Goal: Task Accomplishment & Management: Use online tool/utility

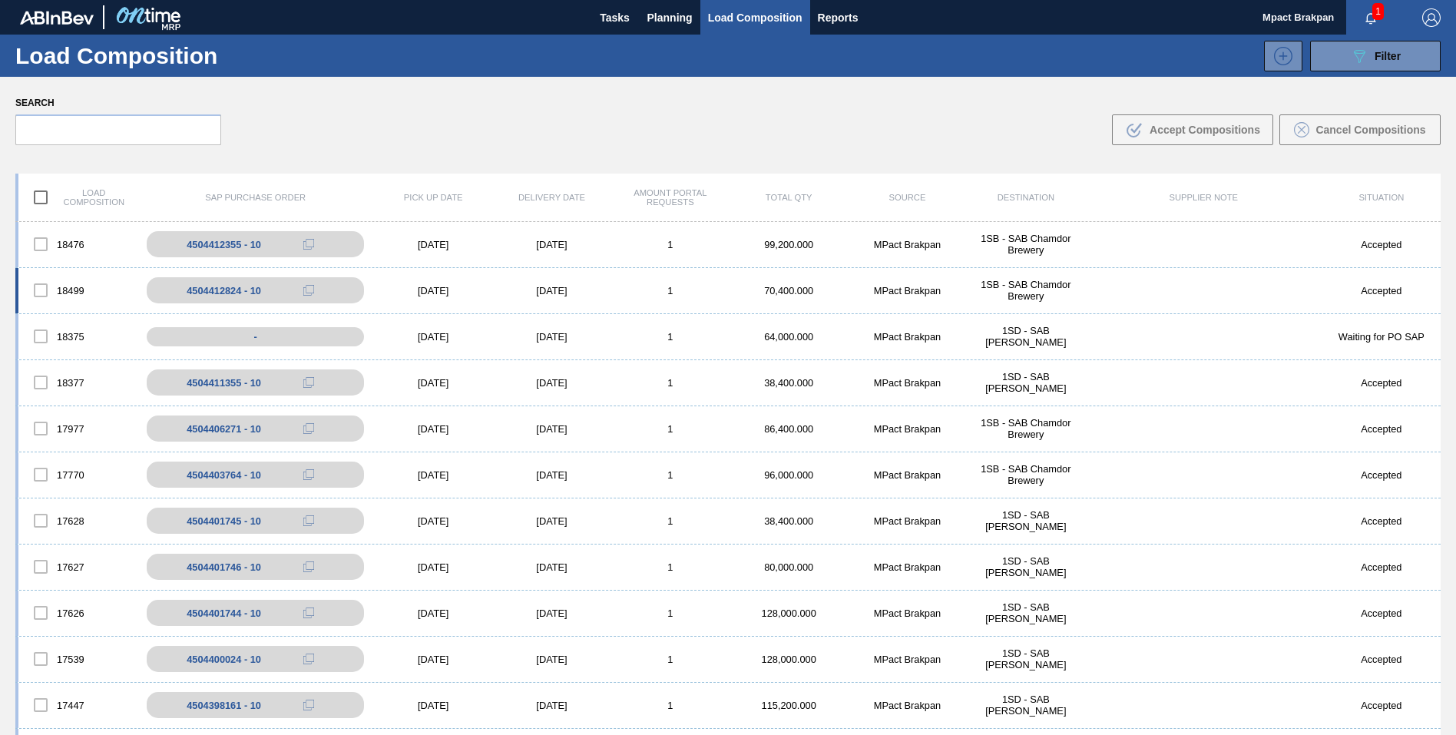
click at [436, 293] on div "[DATE]" at bounding box center [433, 291] width 118 height 12
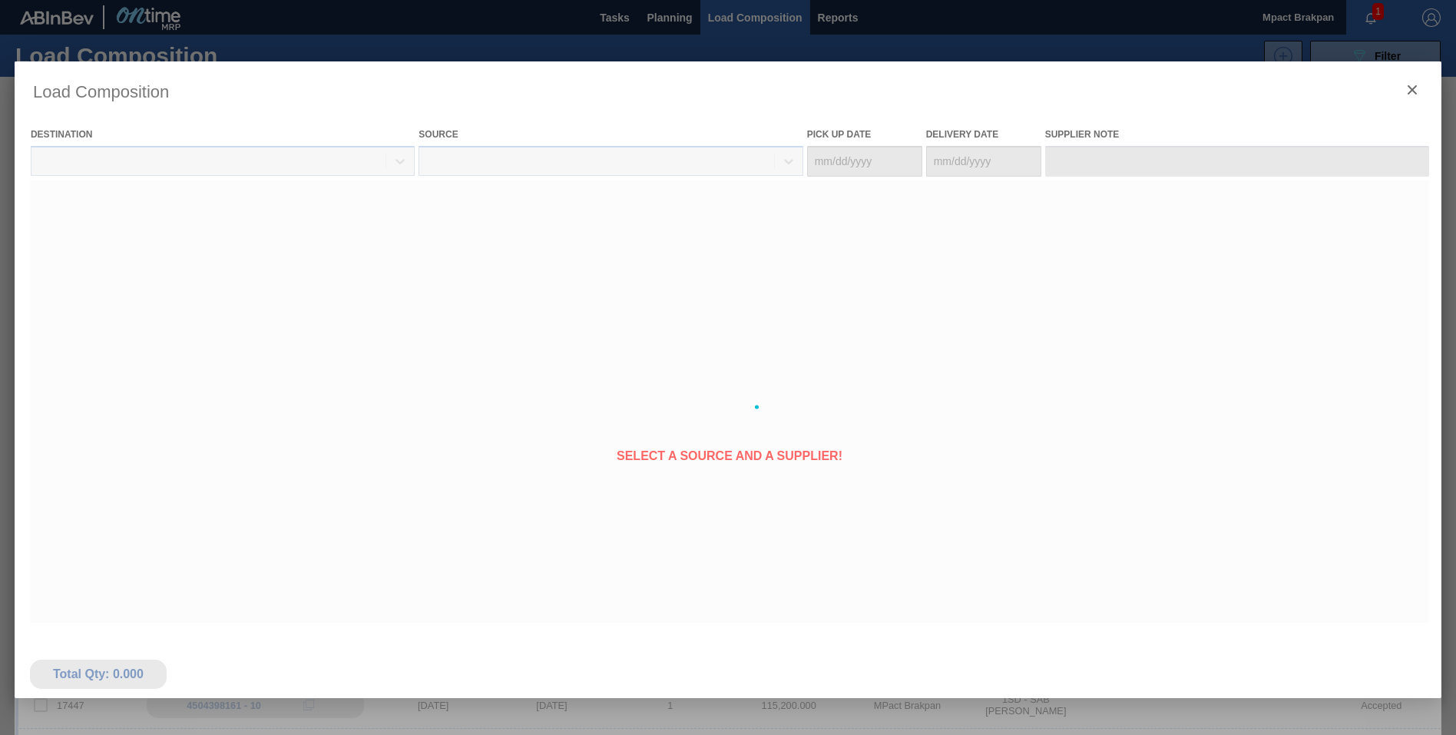
type Date "[DATE]"
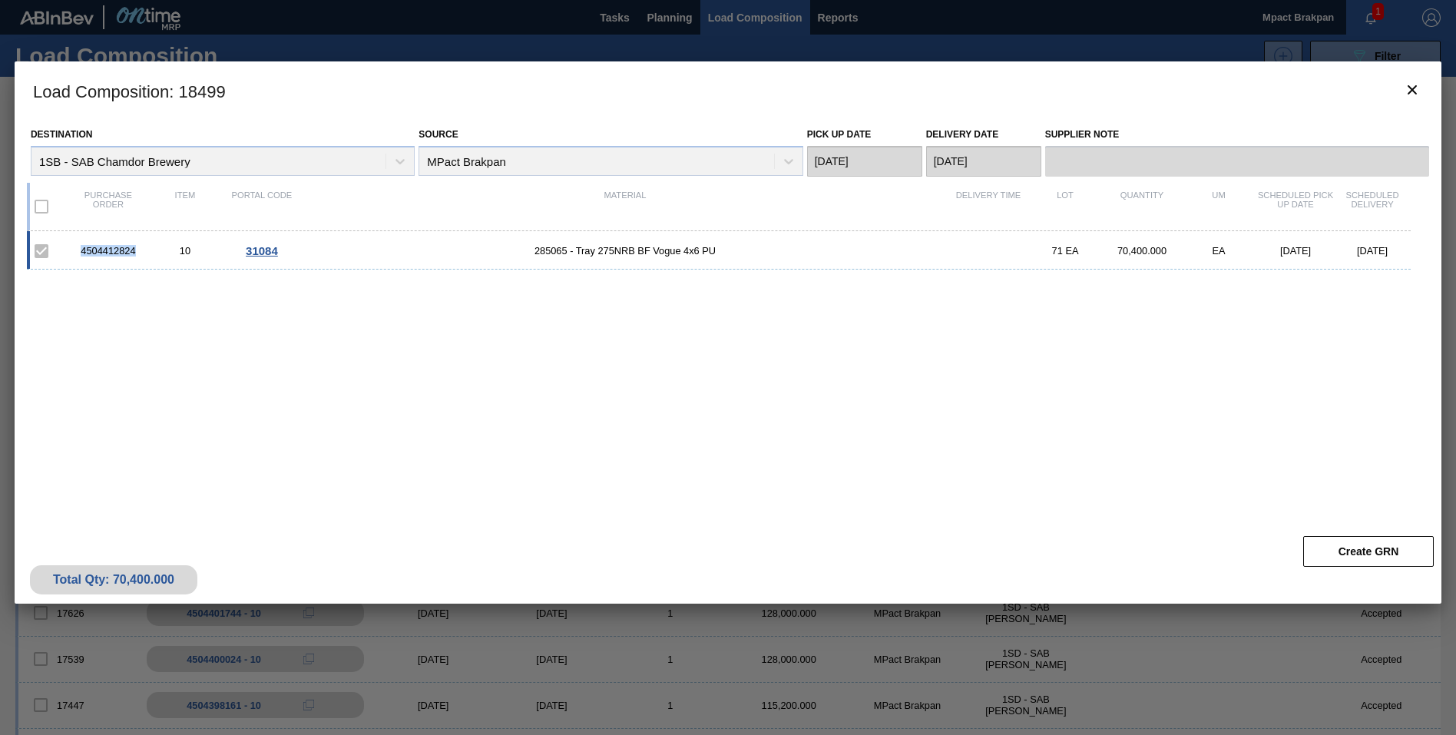
drag, startPoint x: 141, startPoint y: 253, endPoint x: 83, endPoint y: 256, distance: 57.7
click at [83, 256] on div "4504412824" at bounding box center [108, 251] width 77 height 12
drag, startPoint x: 83, startPoint y: 256, endPoint x: 115, endPoint y: 244, distance: 34.3
copy div "4504412824"
click at [931, 429] on div "4504412824 10 31084 285065 - Tray 275NRB BF Vogue 4x6 PU 71 EA 70,400.000 EA [D…" at bounding box center [725, 371] width 1396 height 280
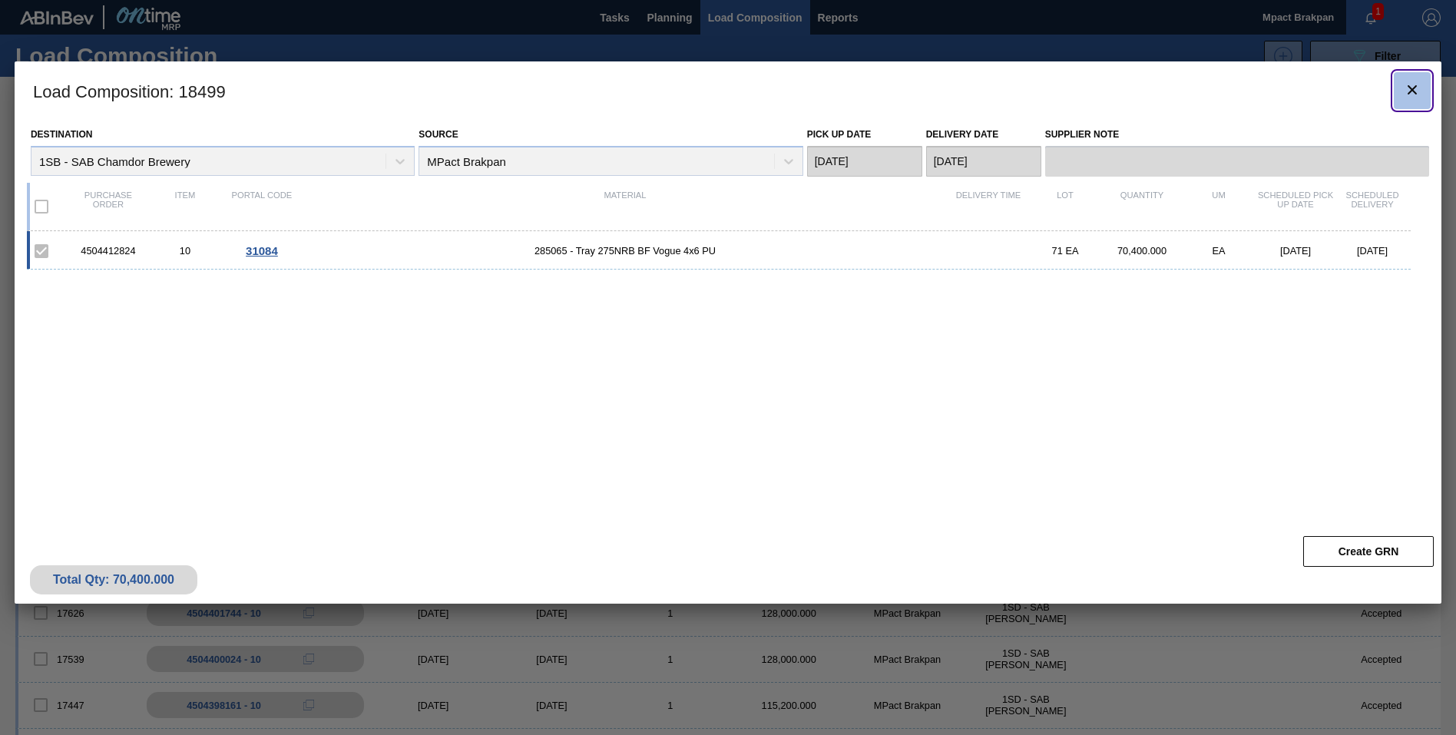
click at [1414, 91] on icon "botão de ícone" at bounding box center [1412, 89] width 9 height 9
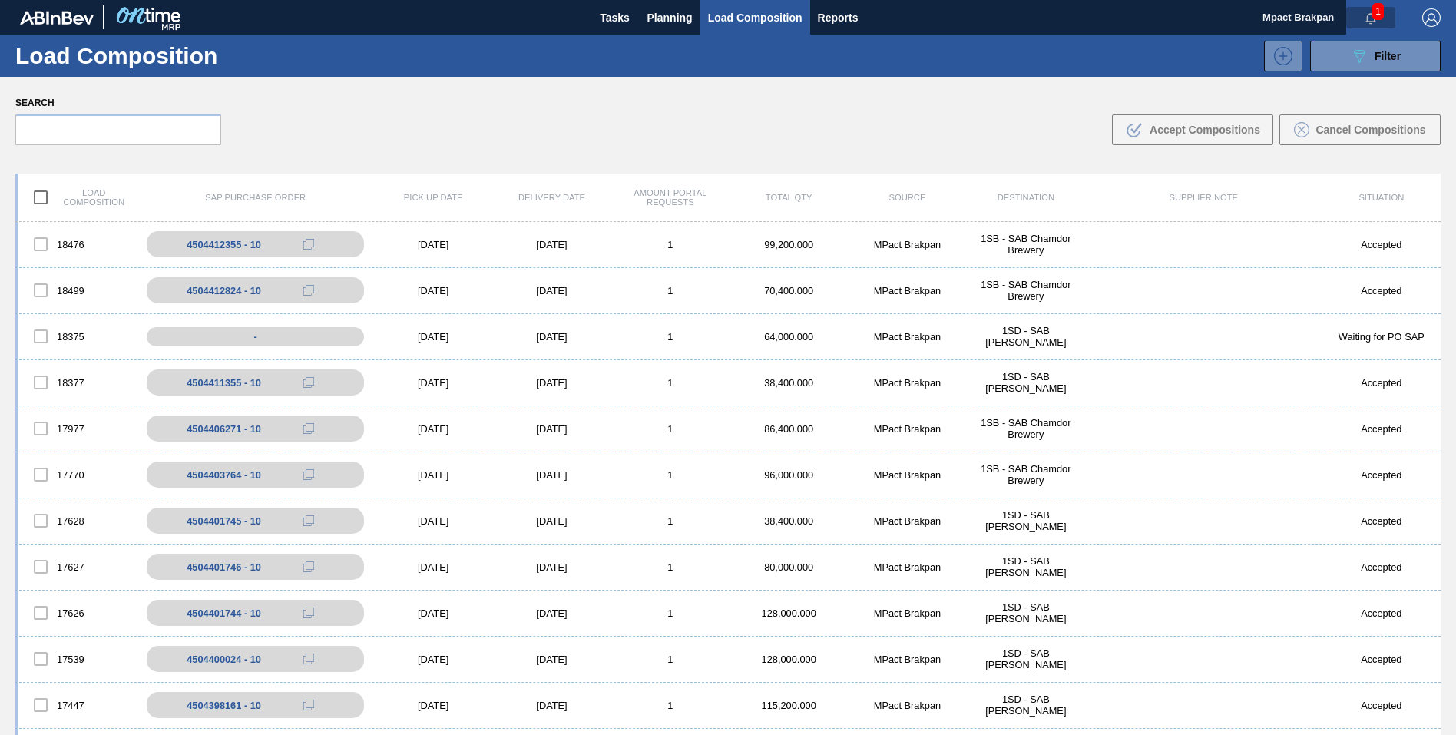
click at [1362, 10] on button "button" at bounding box center [1370, 18] width 49 height 22
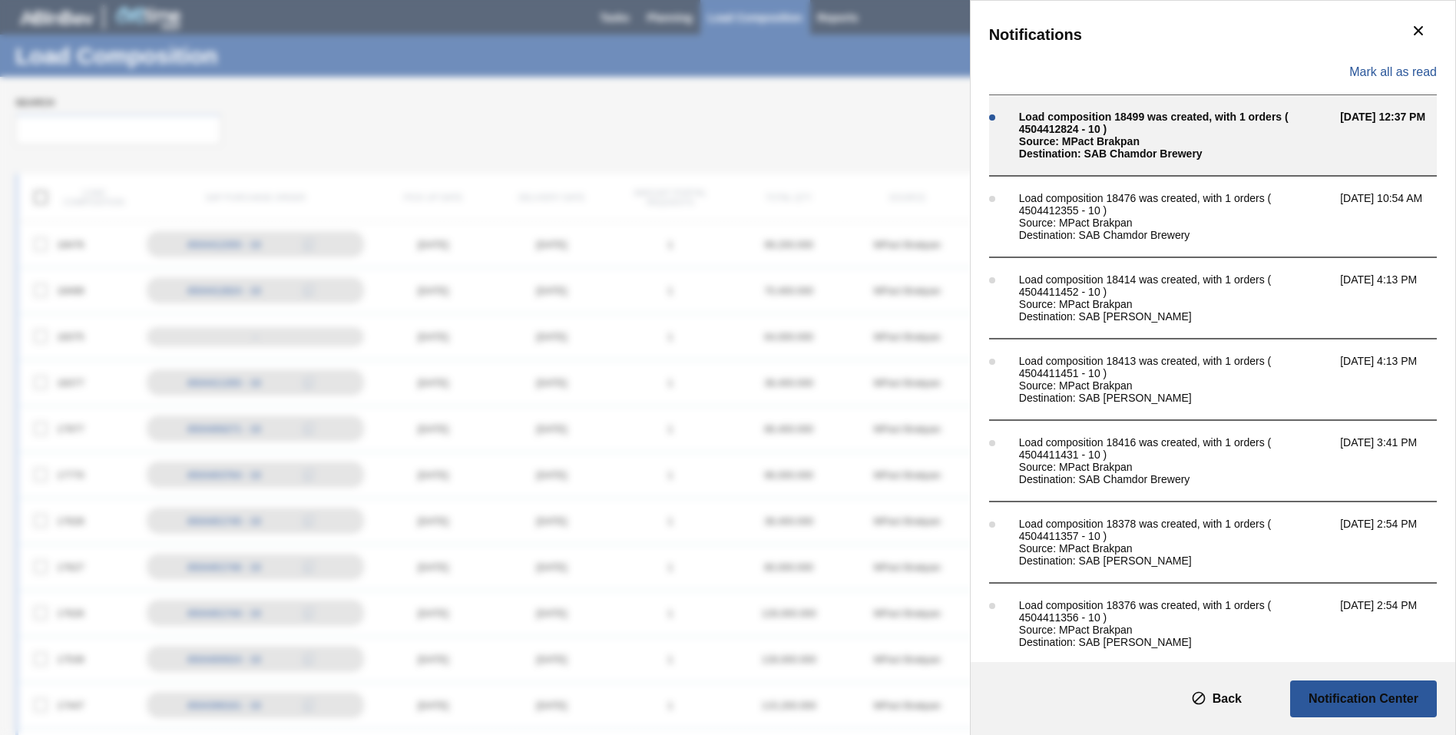
click at [1091, 151] on div "Destination: SAB Chamdor Brewery" at bounding box center [1175, 153] width 313 height 12
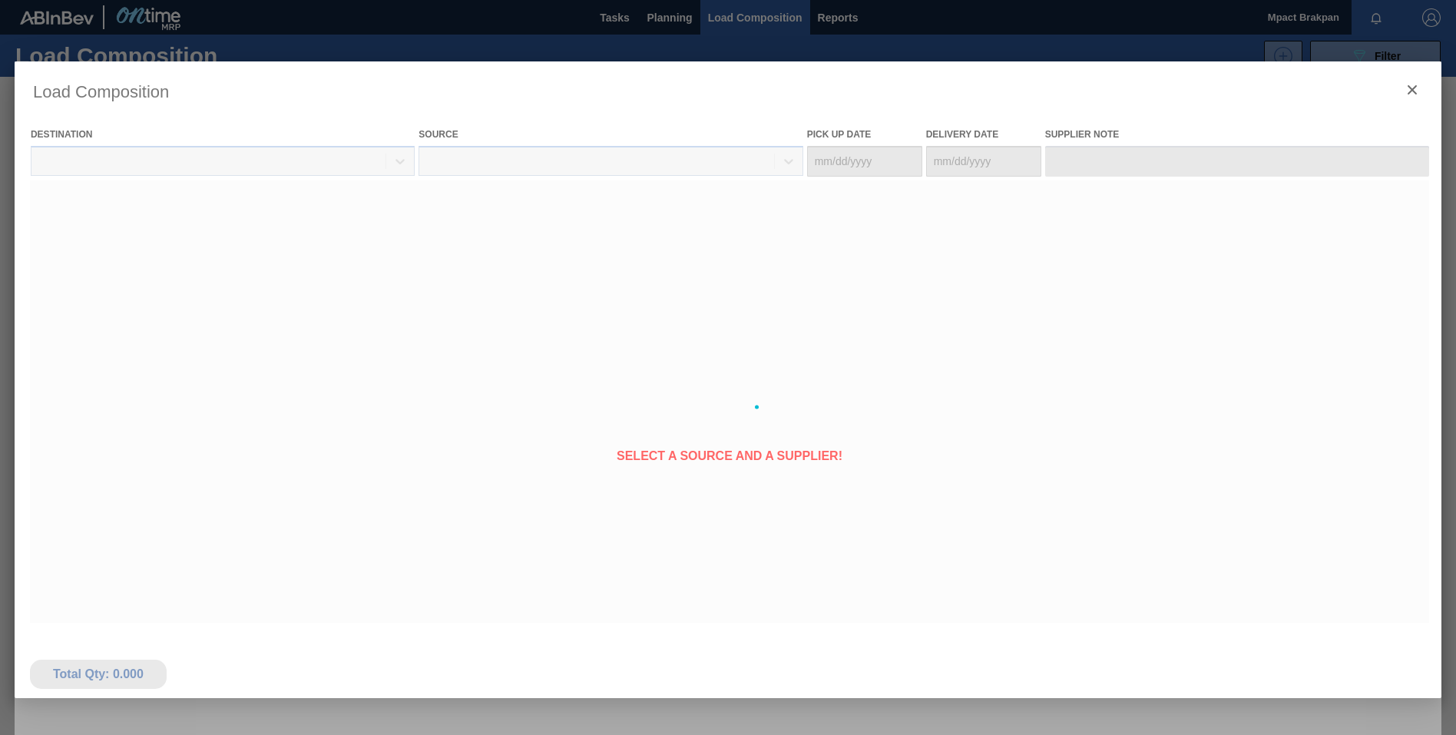
type Date "[DATE]"
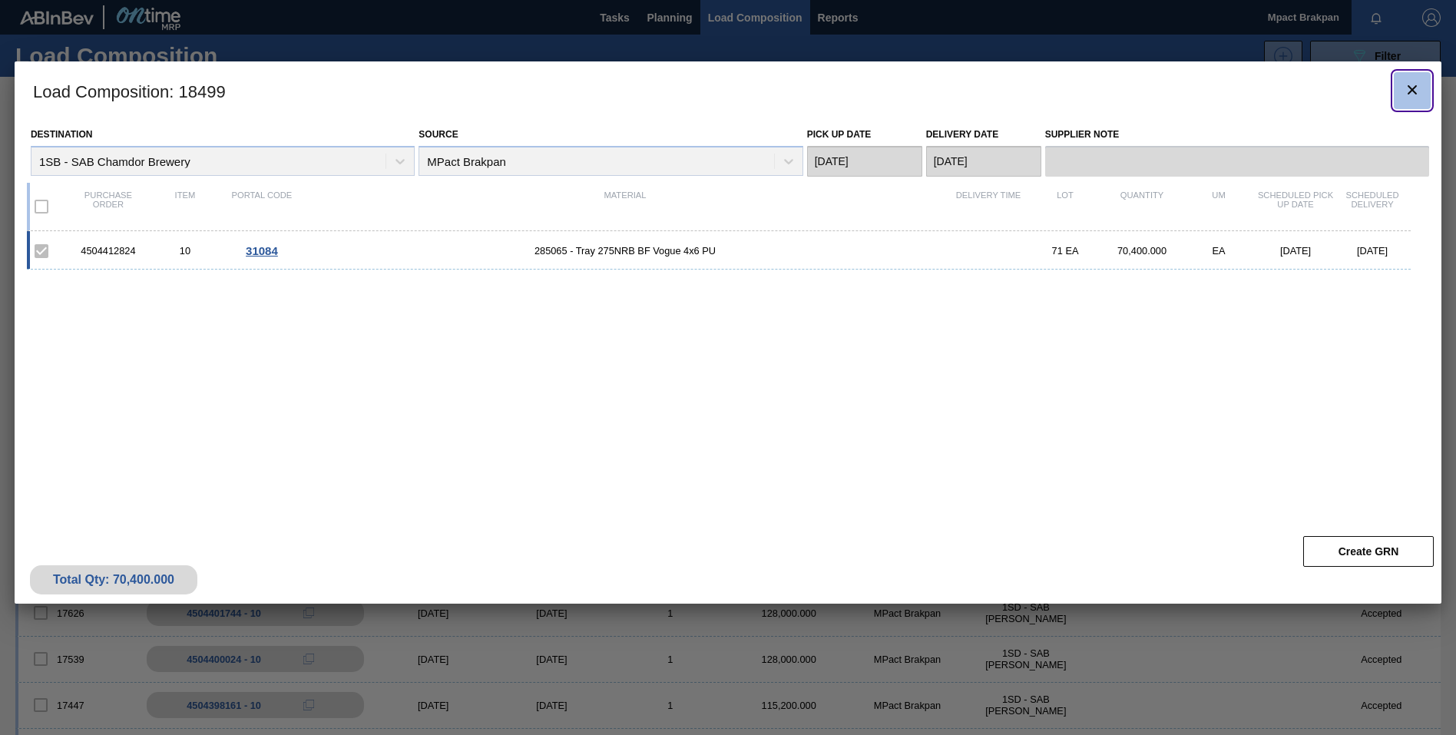
click at [1417, 76] on button "botão de ícone" at bounding box center [1412, 90] width 37 height 37
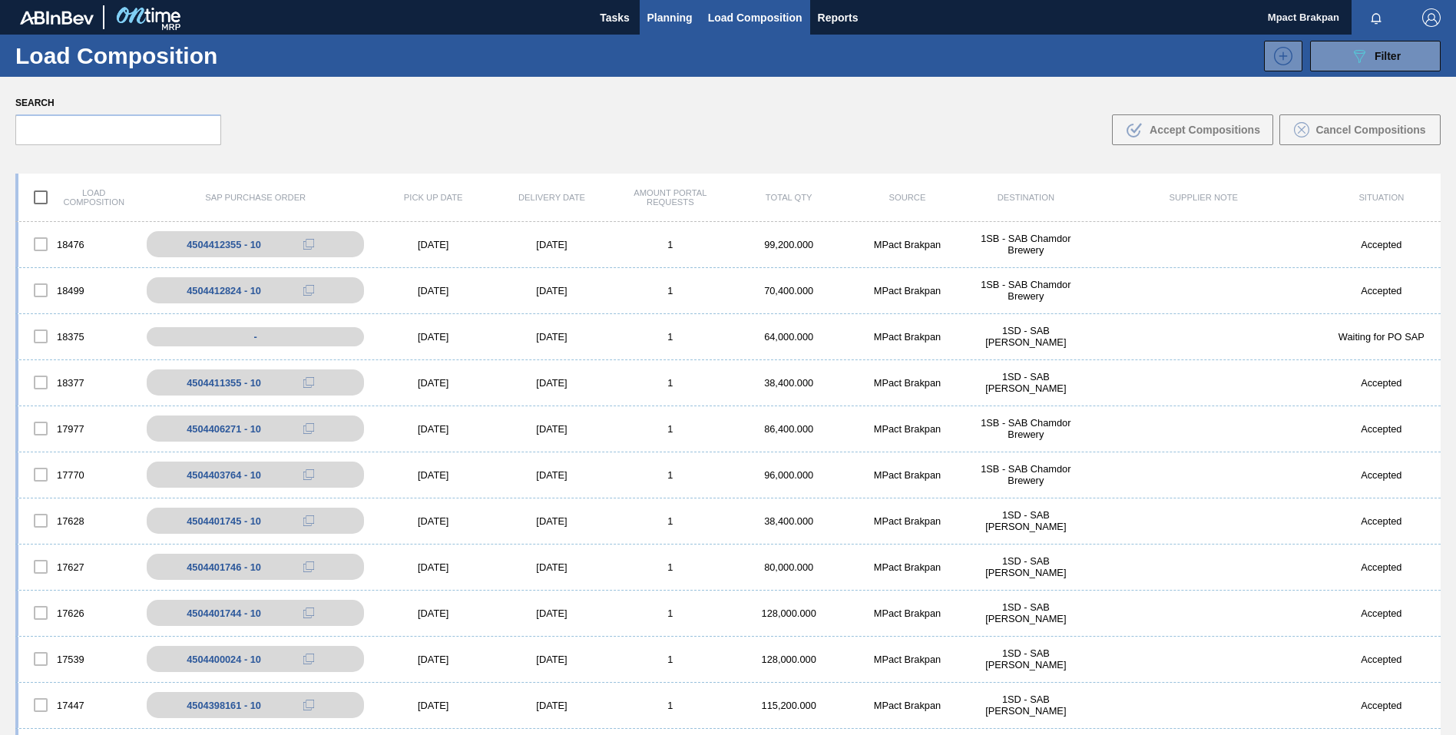
click at [654, 10] on span "Planning" at bounding box center [669, 17] width 45 height 18
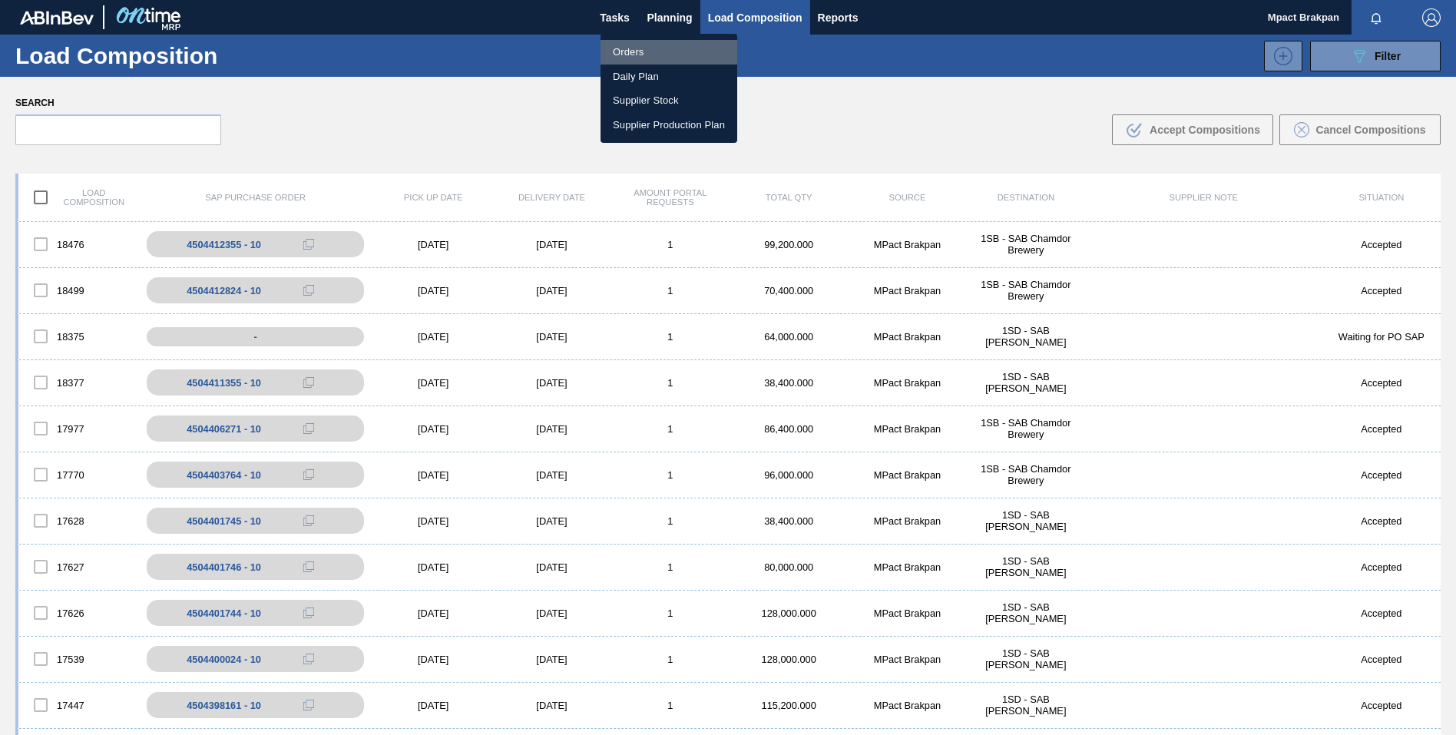
click at [635, 51] on li "Orders" at bounding box center [669, 52] width 137 height 25
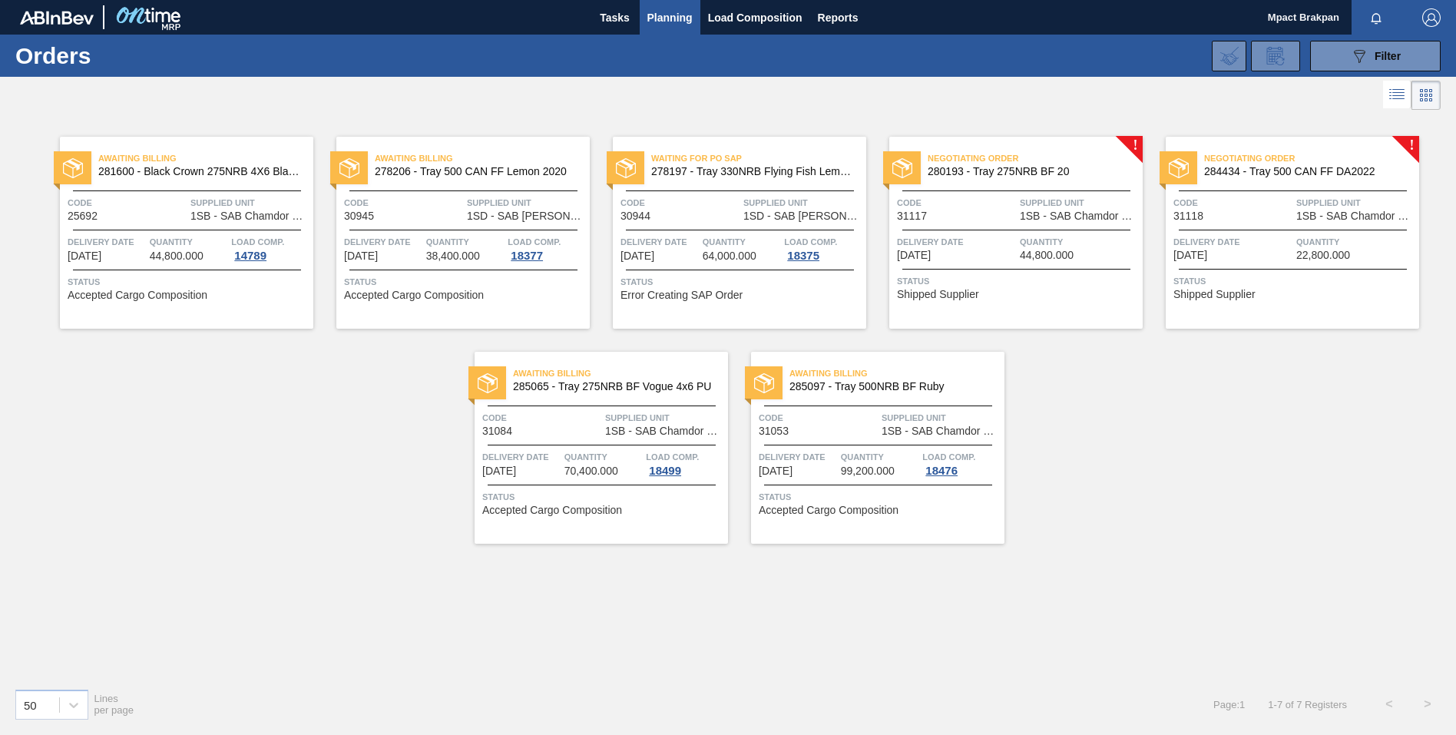
click at [1047, 230] on div at bounding box center [1016, 230] width 228 height 1
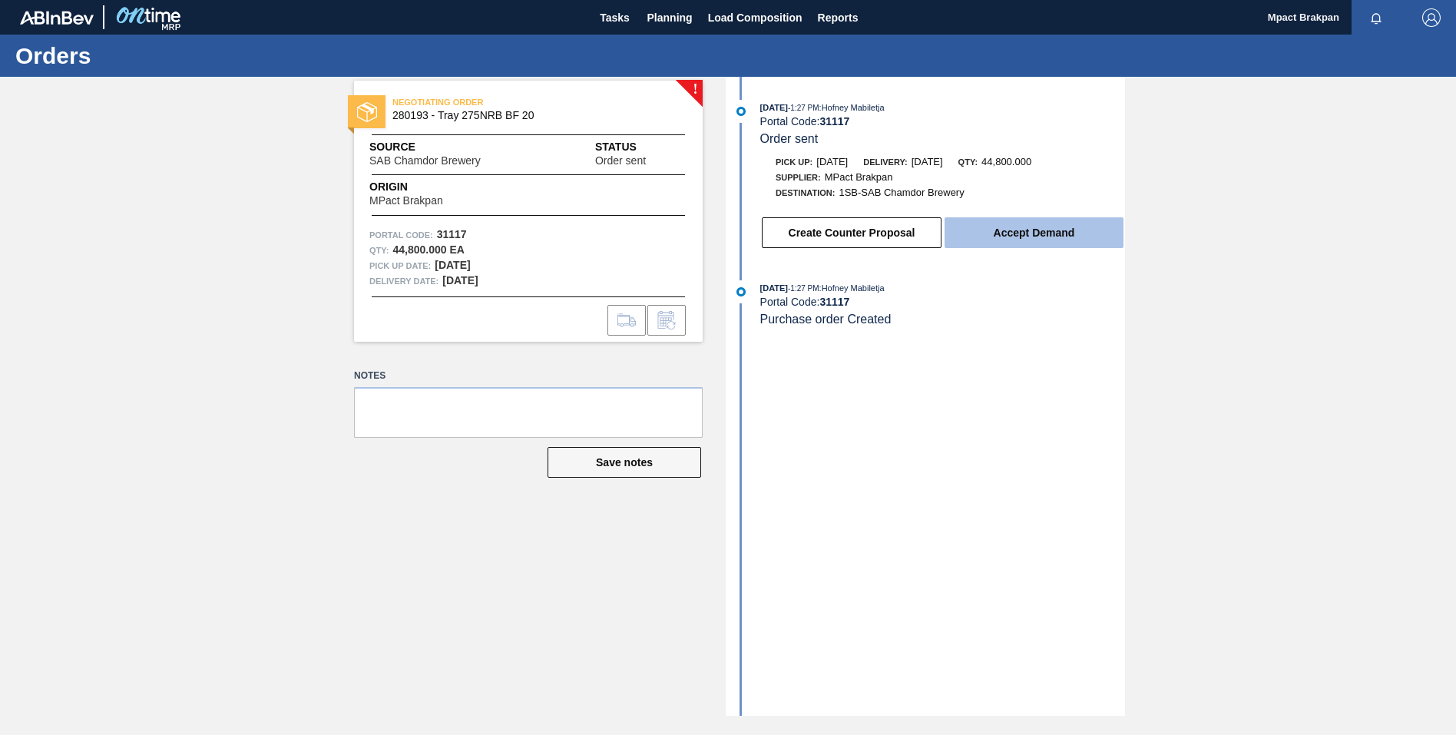
click at [1023, 235] on button "Accept Demand" at bounding box center [1034, 232] width 179 height 31
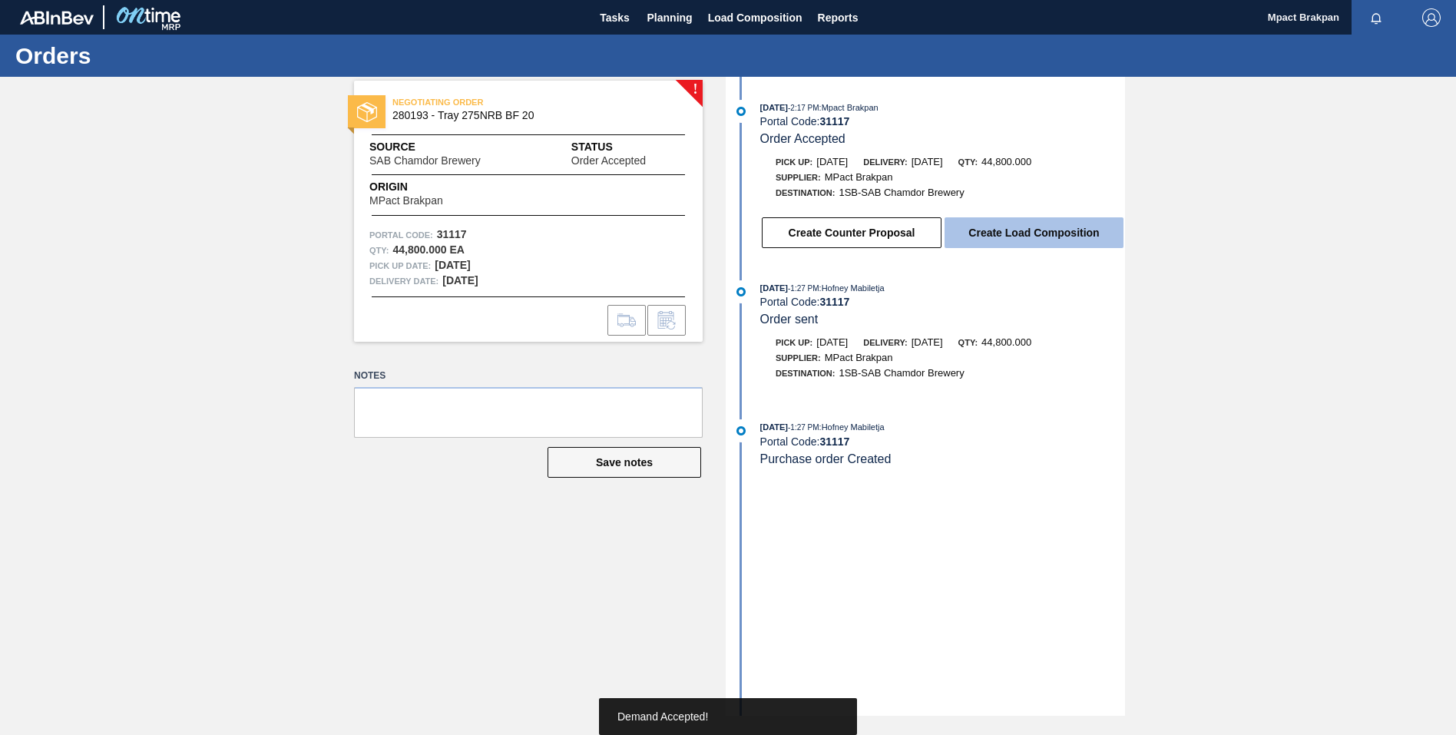
click at [1023, 230] on button "Create Load Composition" at bounding box center [1034, 232] width 179 height 31
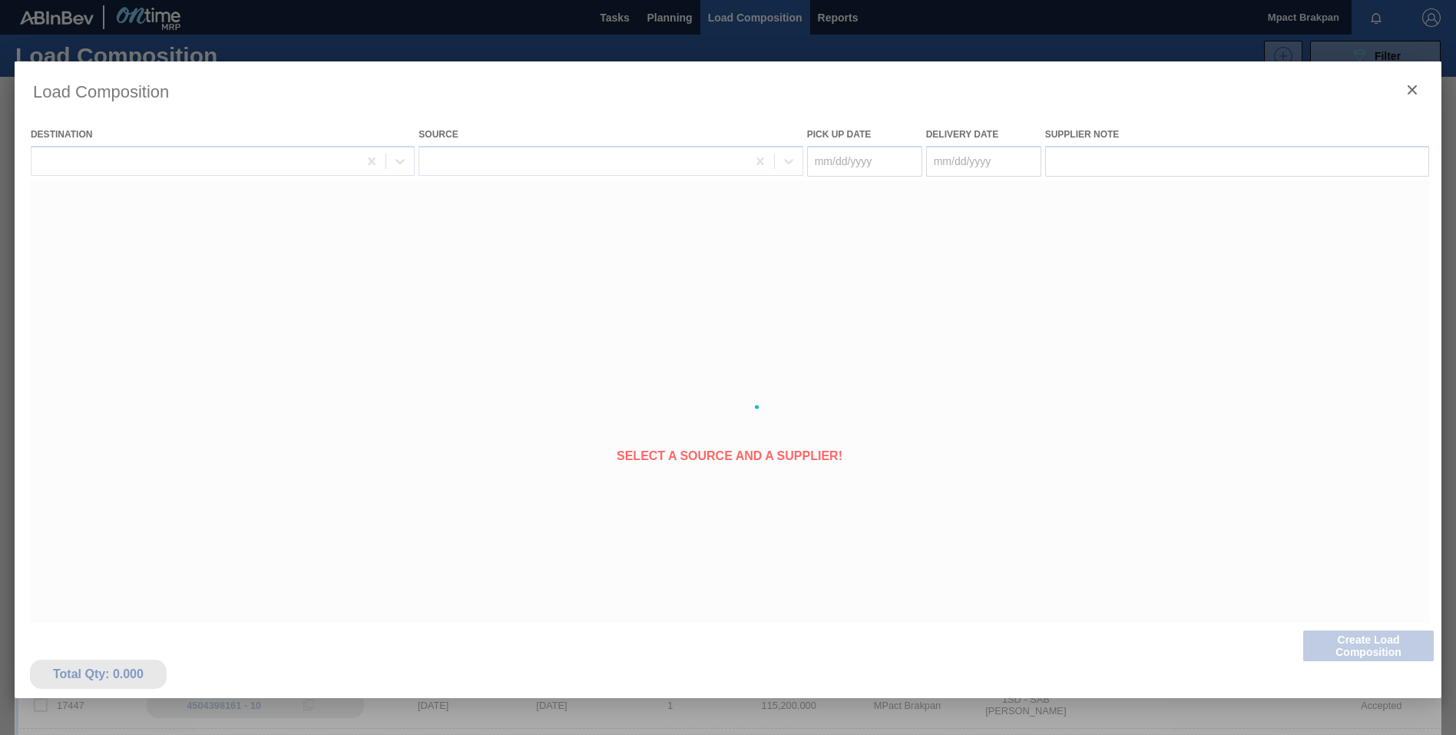
type Date "[DATE]"
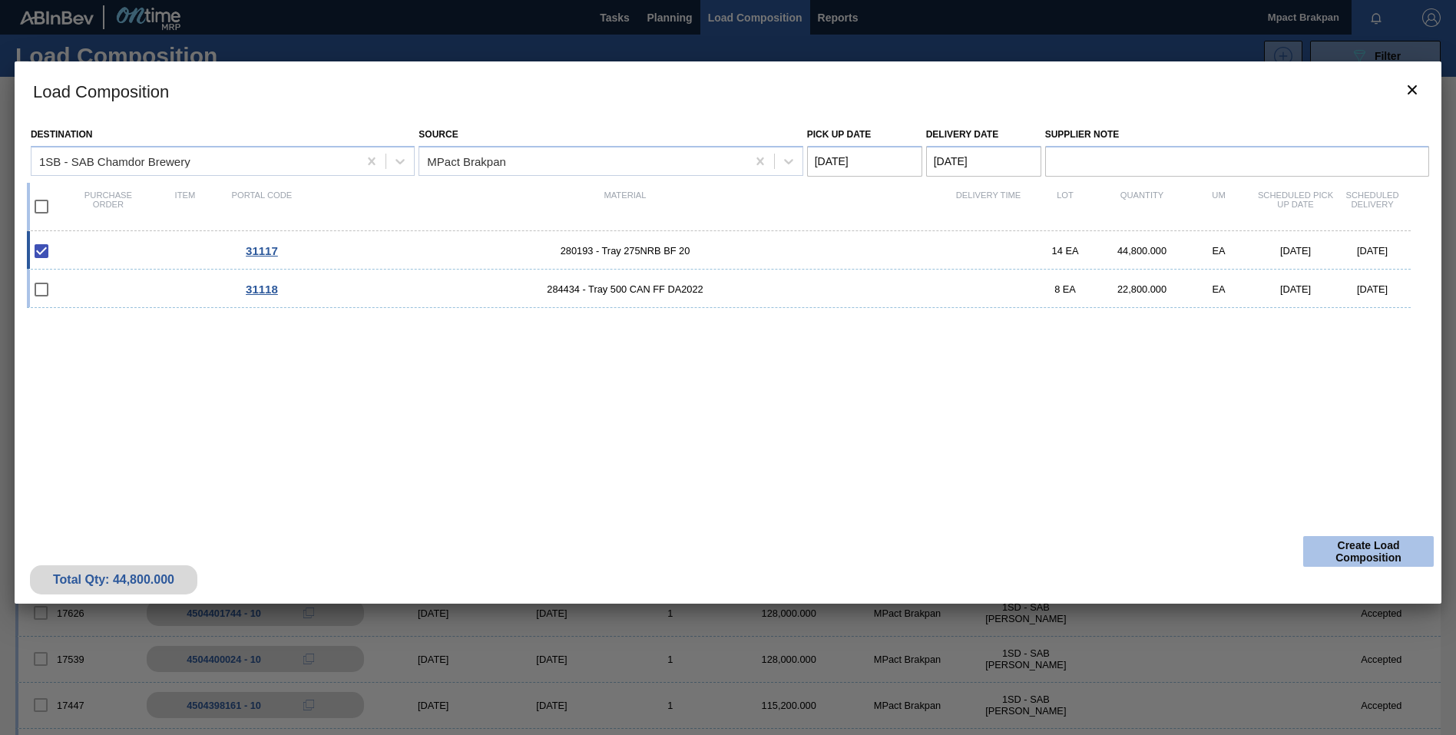
click at [1376, 548] on button "Create Load Composition" at bounding box center [1368, 551] width 131 height 31
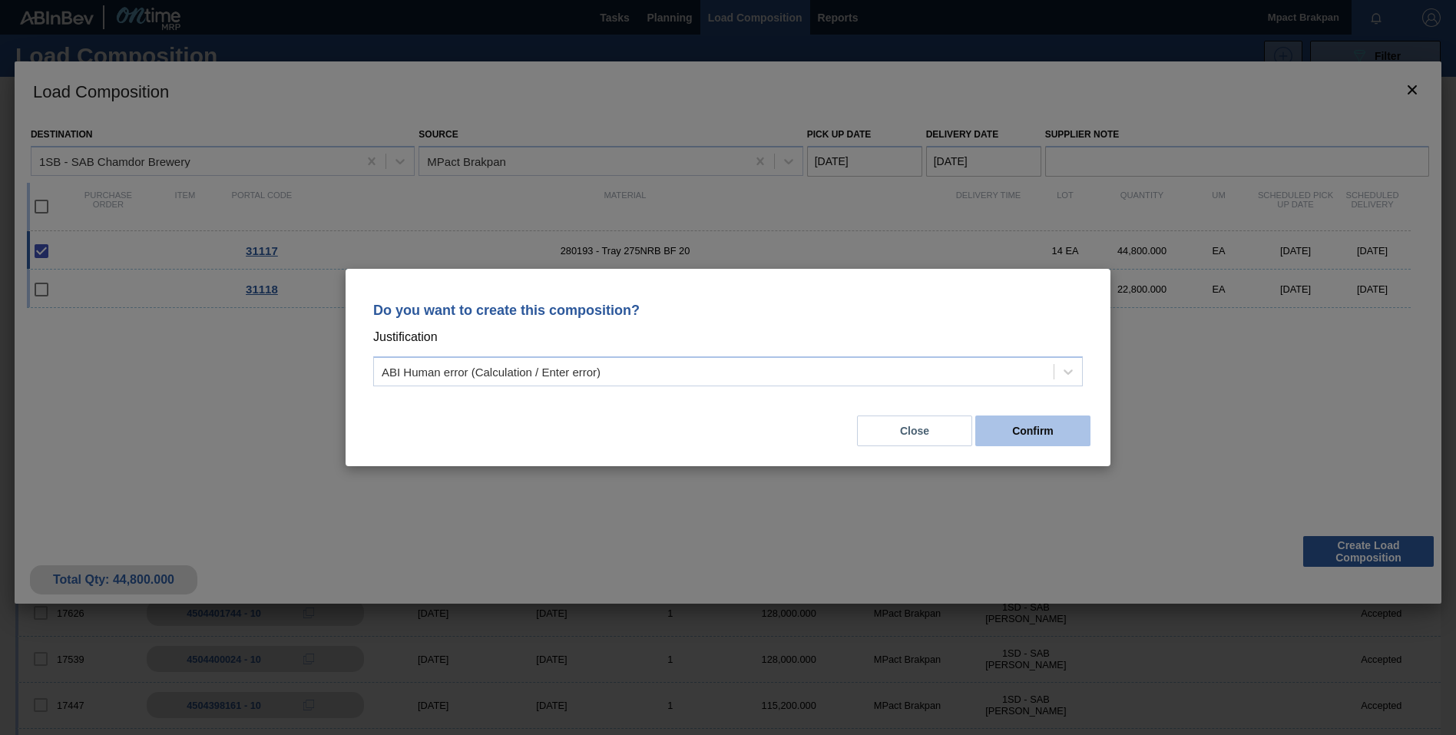
click at [1038, 428] on button "Confirm" at bounding box center [1032, 431] width 115 height 31
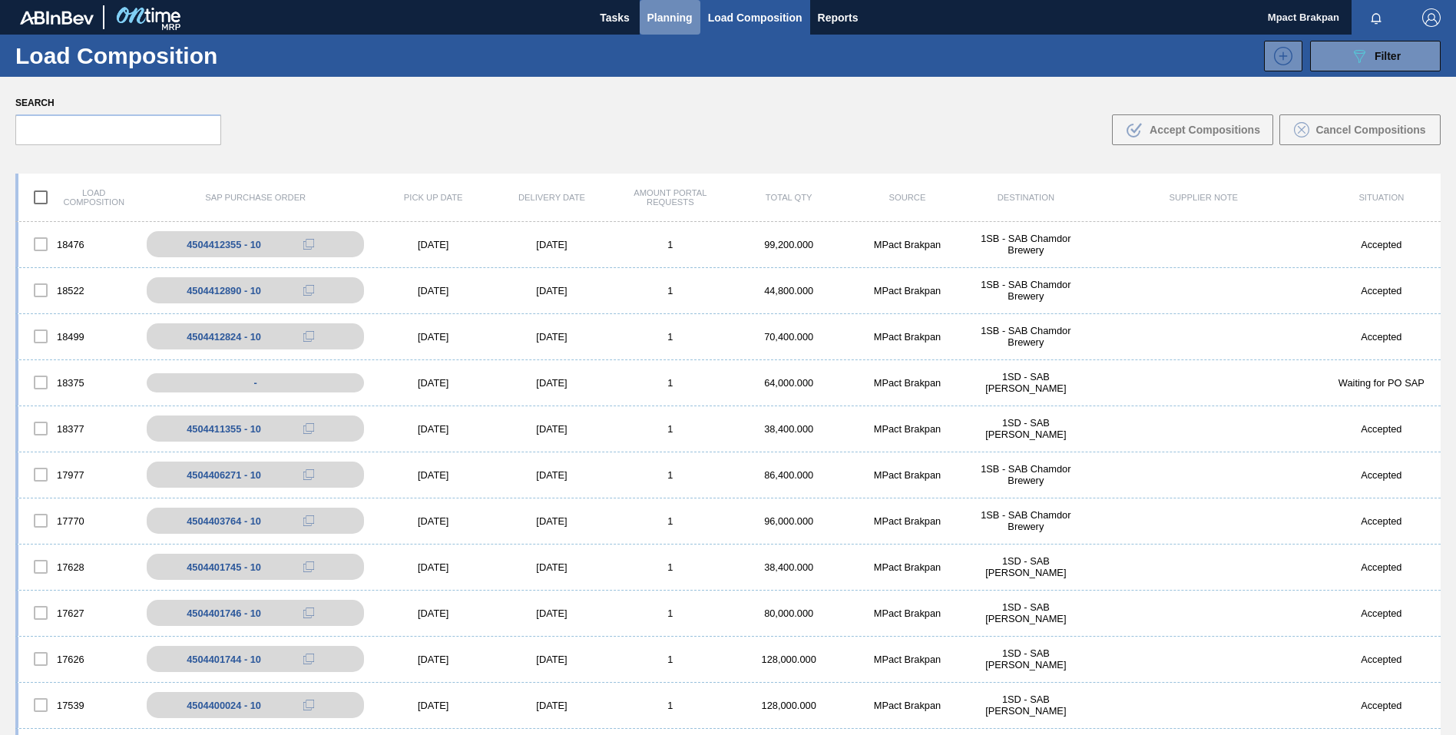
click at [675, 18] on span "Planning" at bounding box center [669, 17] width 45 height 18
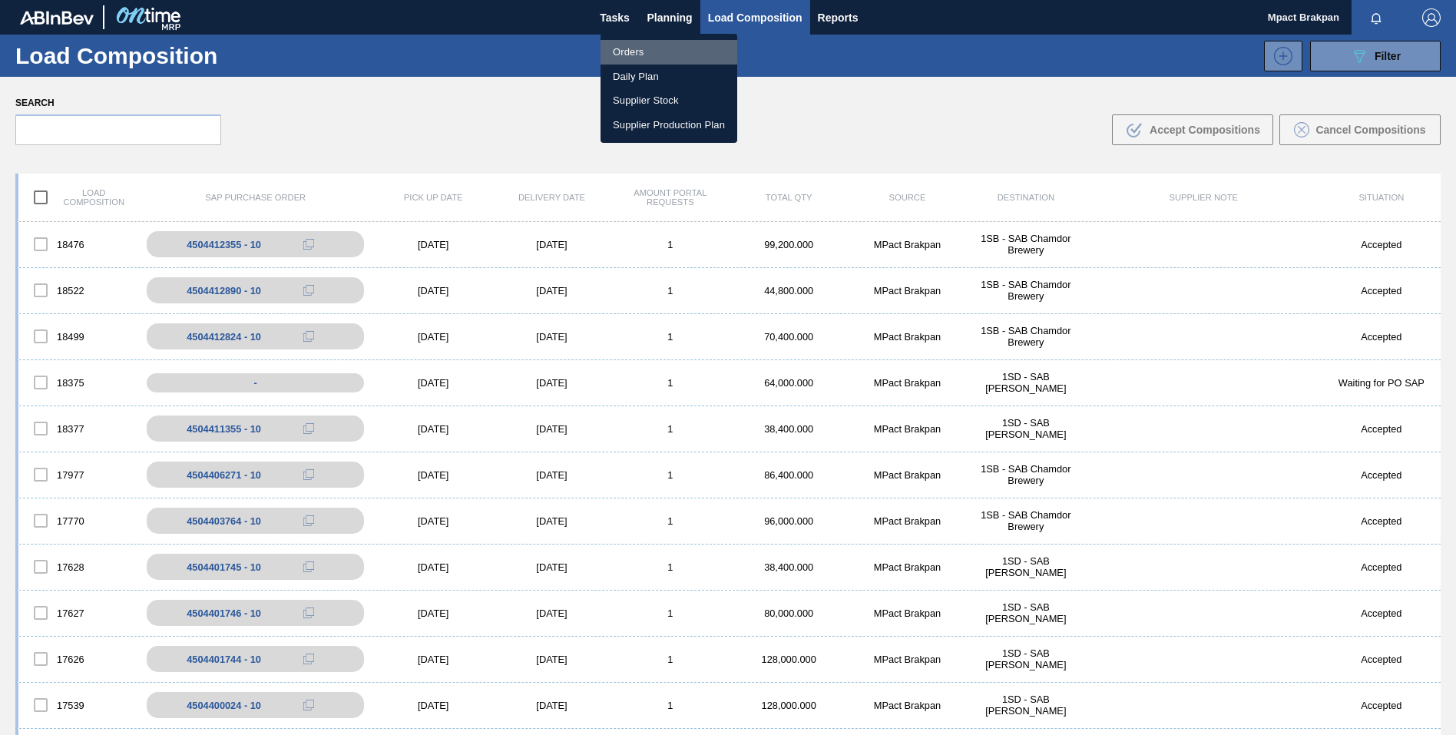
click at [634, 50] on li "Orders" at bounding box center [669, 52] width 137 height 25
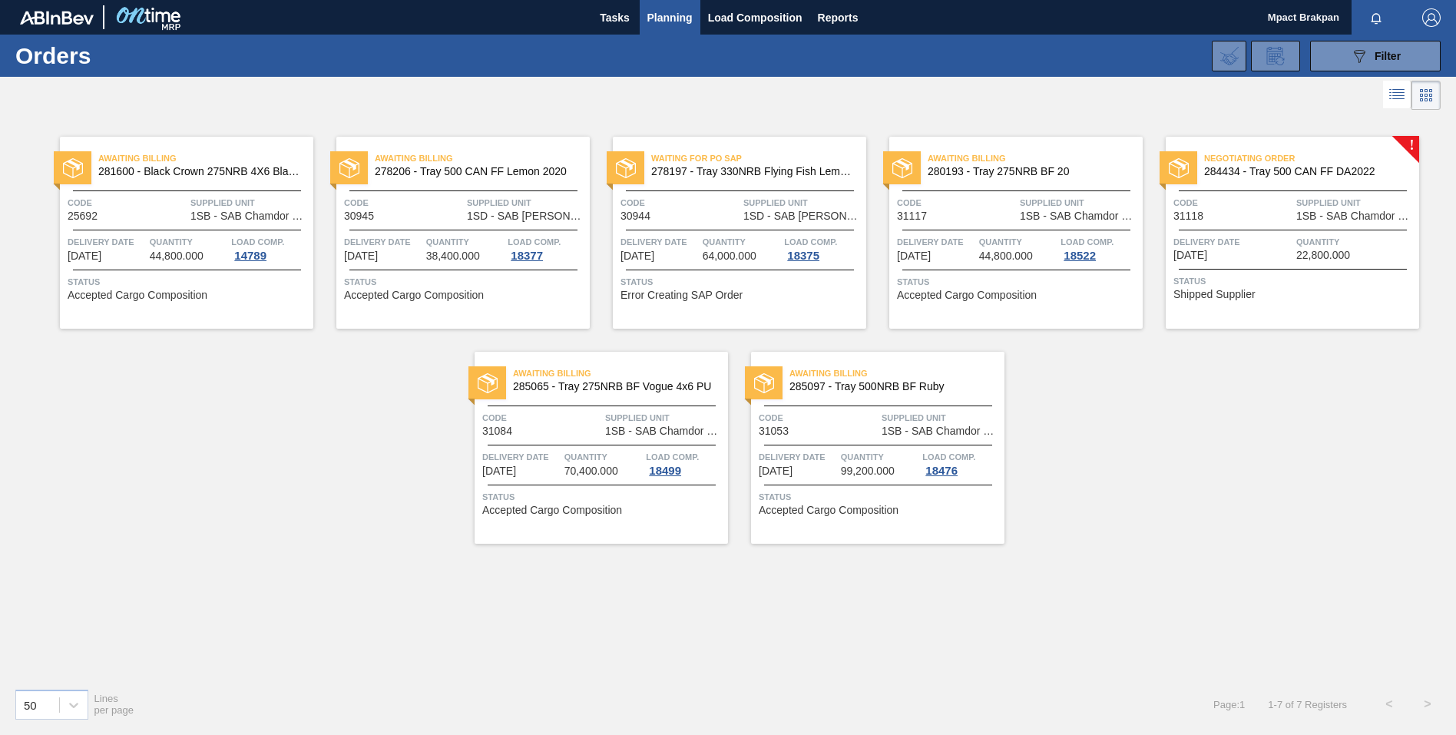
click at [1244, 162] on span "Negotiating Order" at bounding box center [1311, 158] width 215 height 15
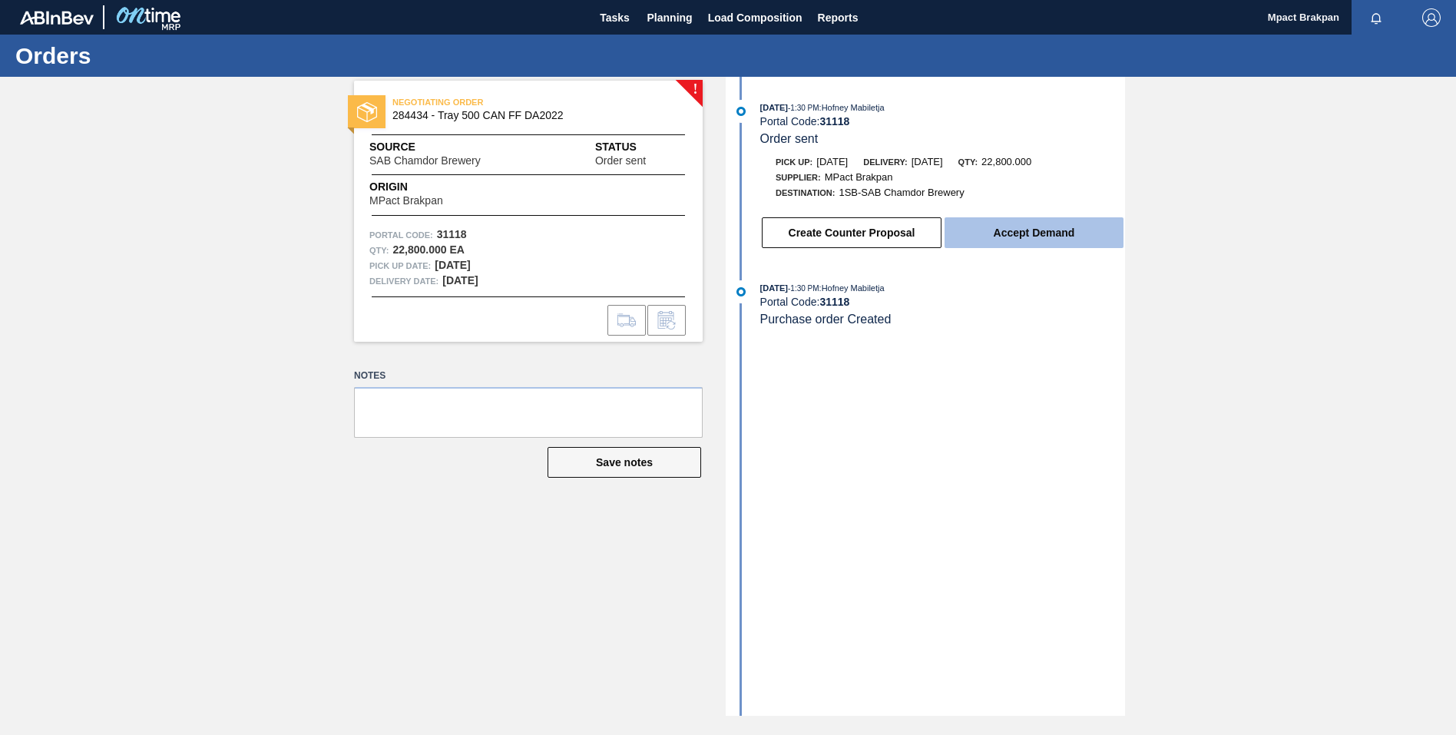
click at [1043, 227] on button "Accept Demand" at bounding box center [1034, 232] width 179 height 31
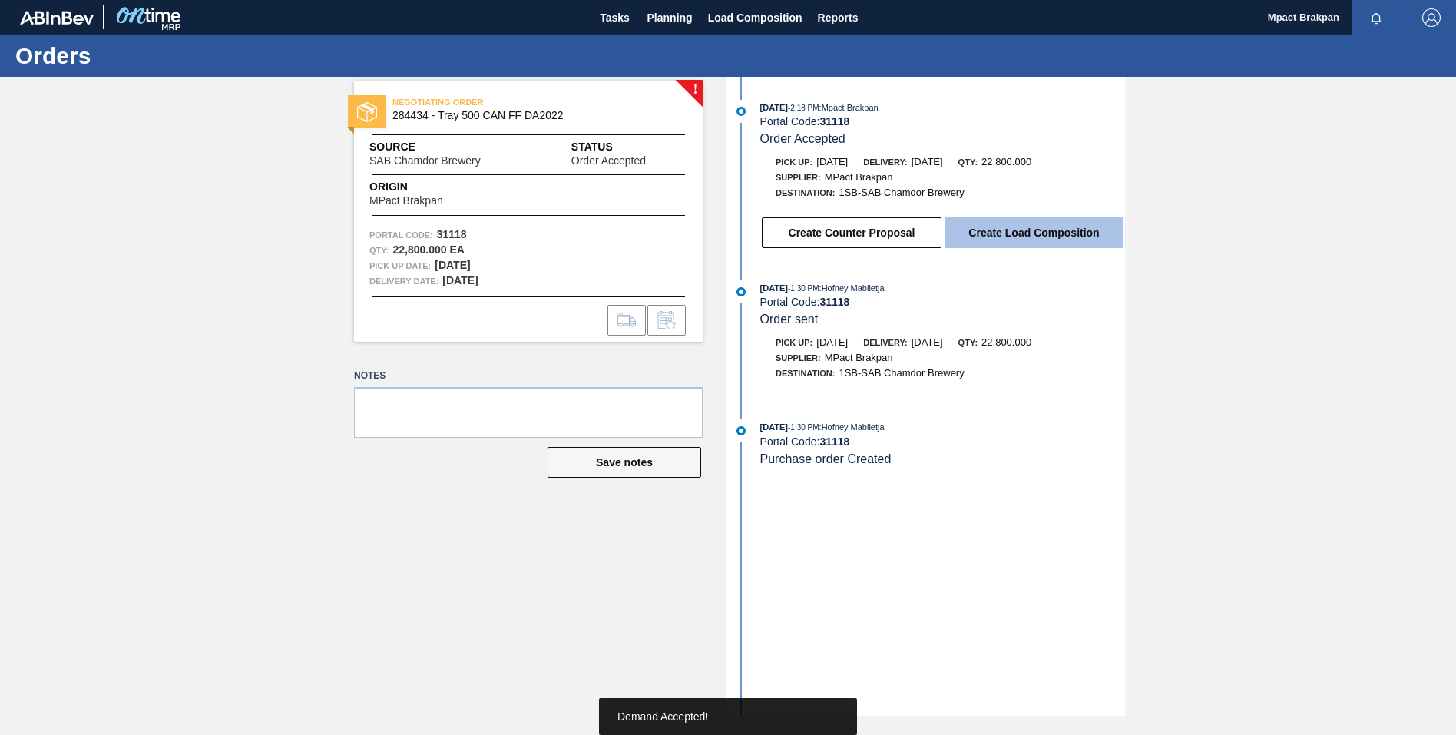
click at [1055, 237] on button "Create Load Composition" at bounding box center [1034, 232] width 179 height 31
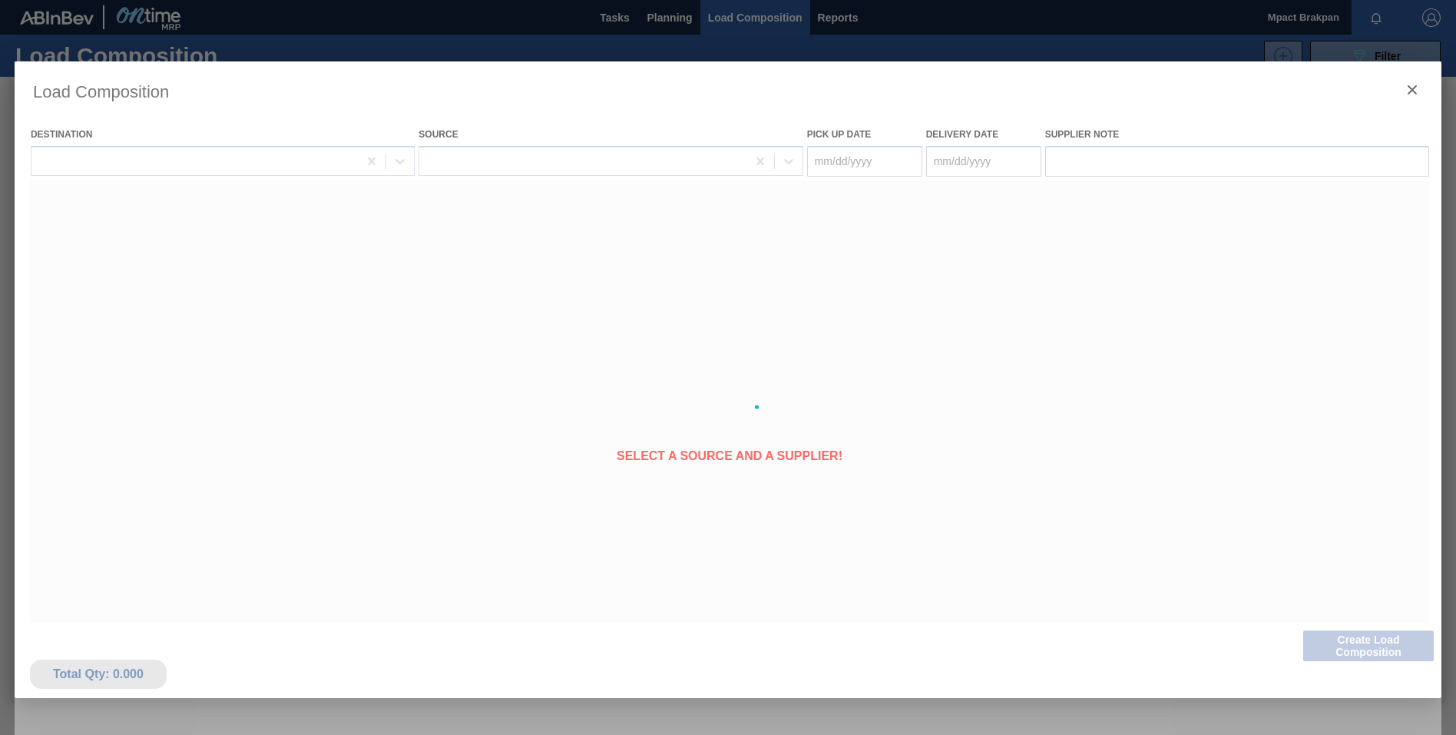
type Date "[DATE]"
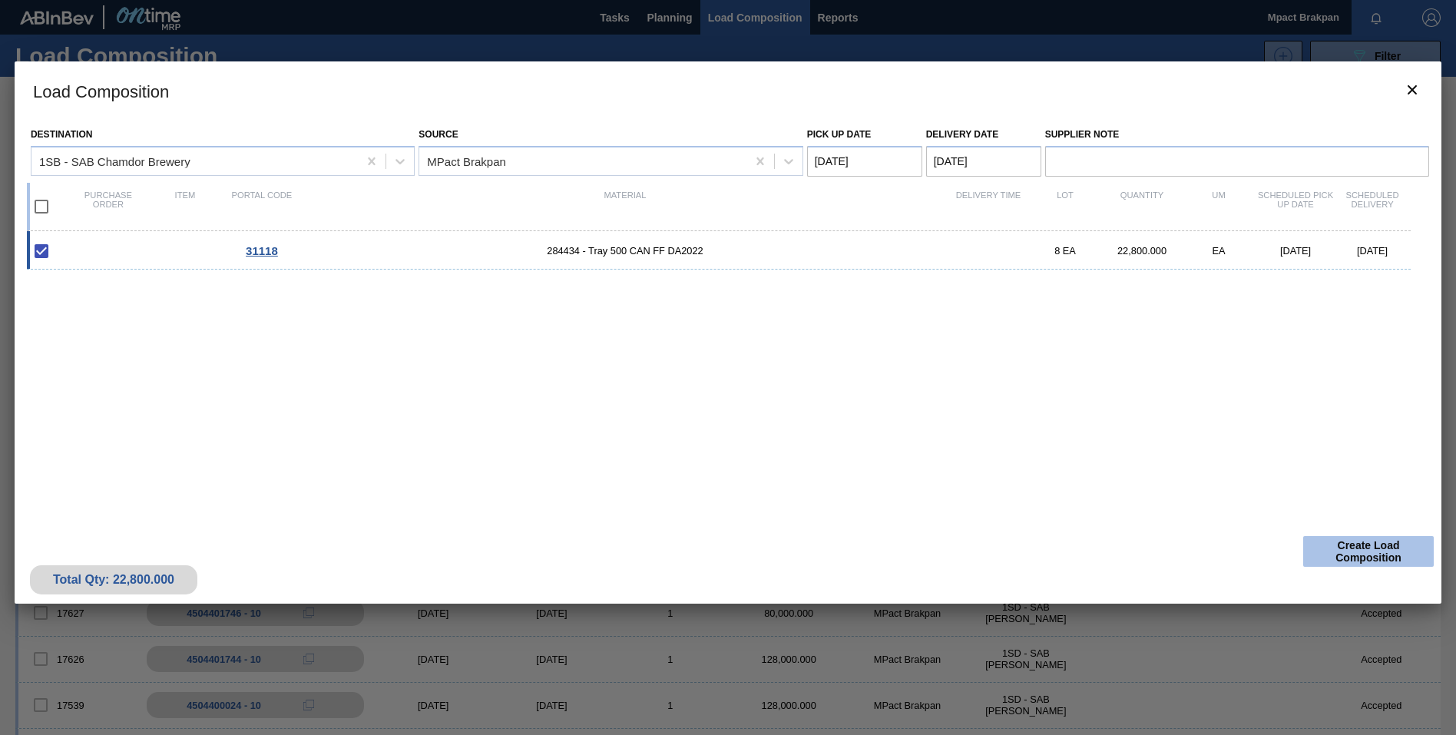
click at [1366, 550] on button "Create Load Composition" at bounding box center [1368, 551] width 131 height 31
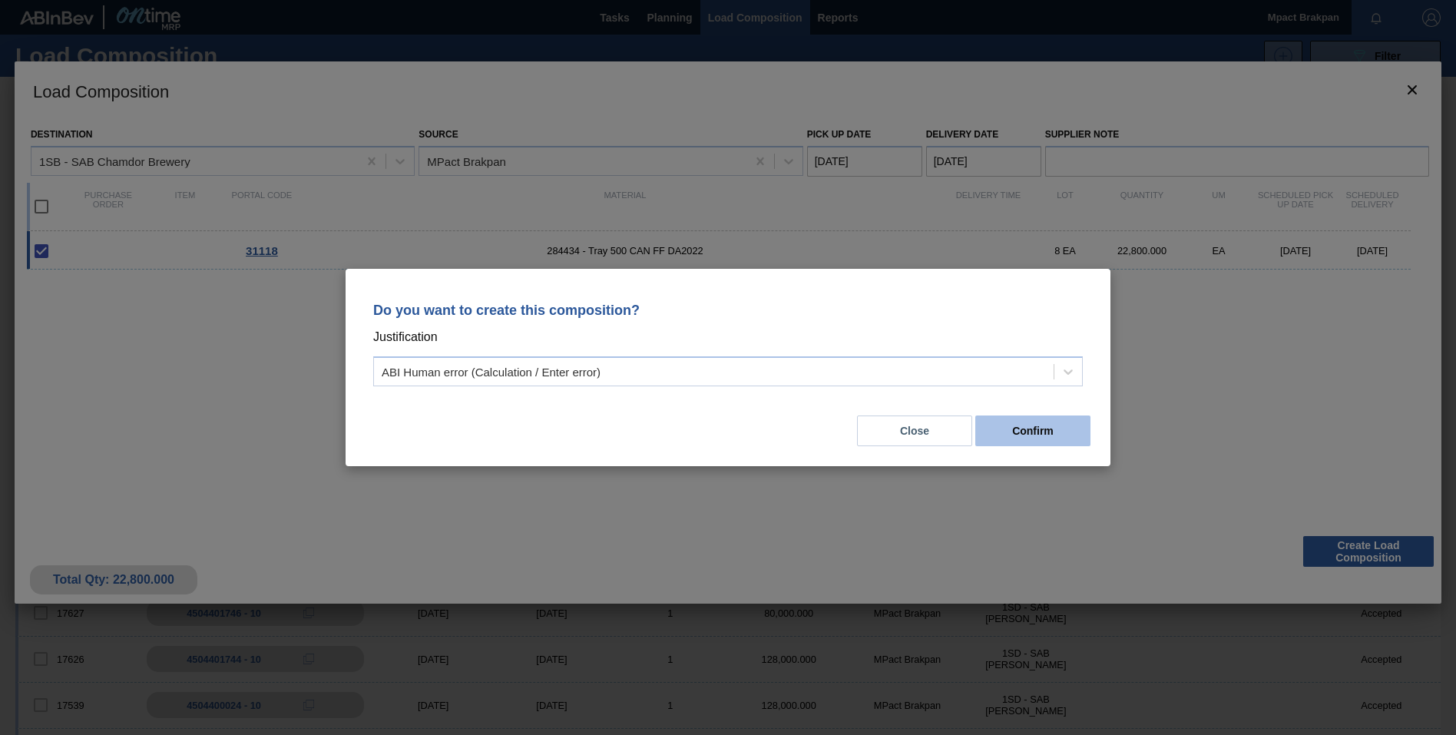
click at [1026, 424] on button "Confirm" at bounding box center [1032, 431] width 115 height 31
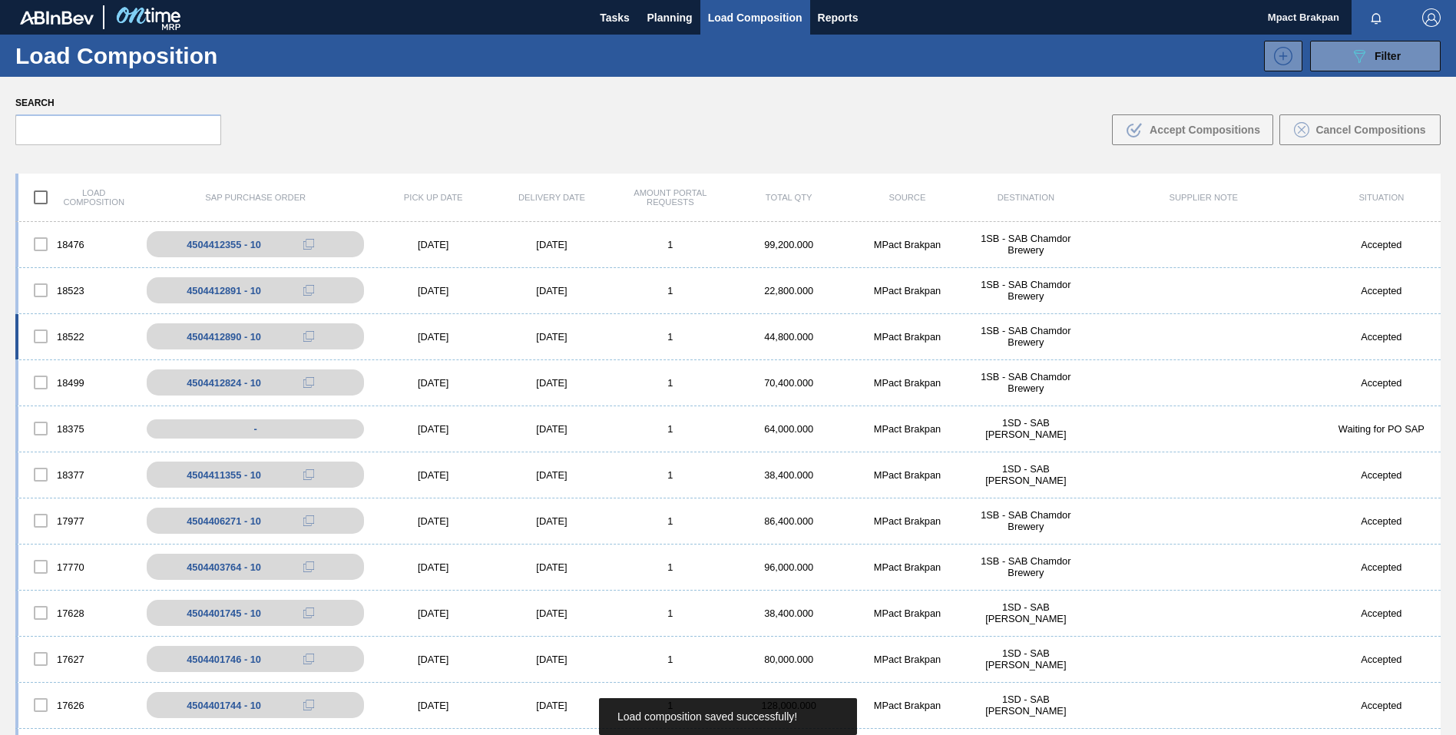
click at [426, 339] on div "[DATE]" at bounding box center [433, 337] width 118 height 12
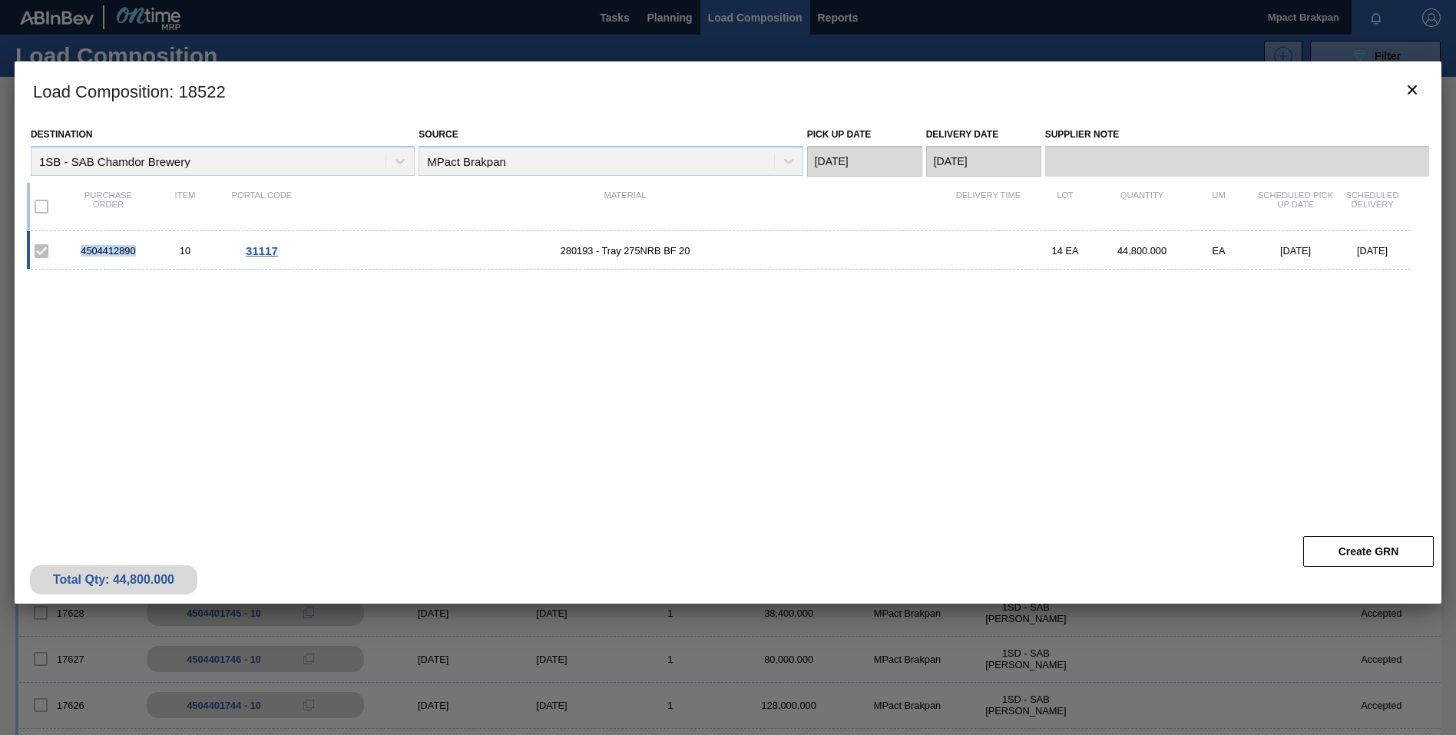
drag, startPoint x: 141, startPoint y: 250, endPoint x: 81, endPoint y: 253, distance: 60.0
click at [81, 253] on div "4504412890" at bounding box center [108, 251] width 77 height 12
drag, startPoint x: 81, startPoint y: 253, endPoint x: 111, endPoint y: 248, distance: 29.5
copy div "4504412890"
click at [1422, 86] on icon "botão de ícone" at bounding box center [1412, 90] width 18 height 18
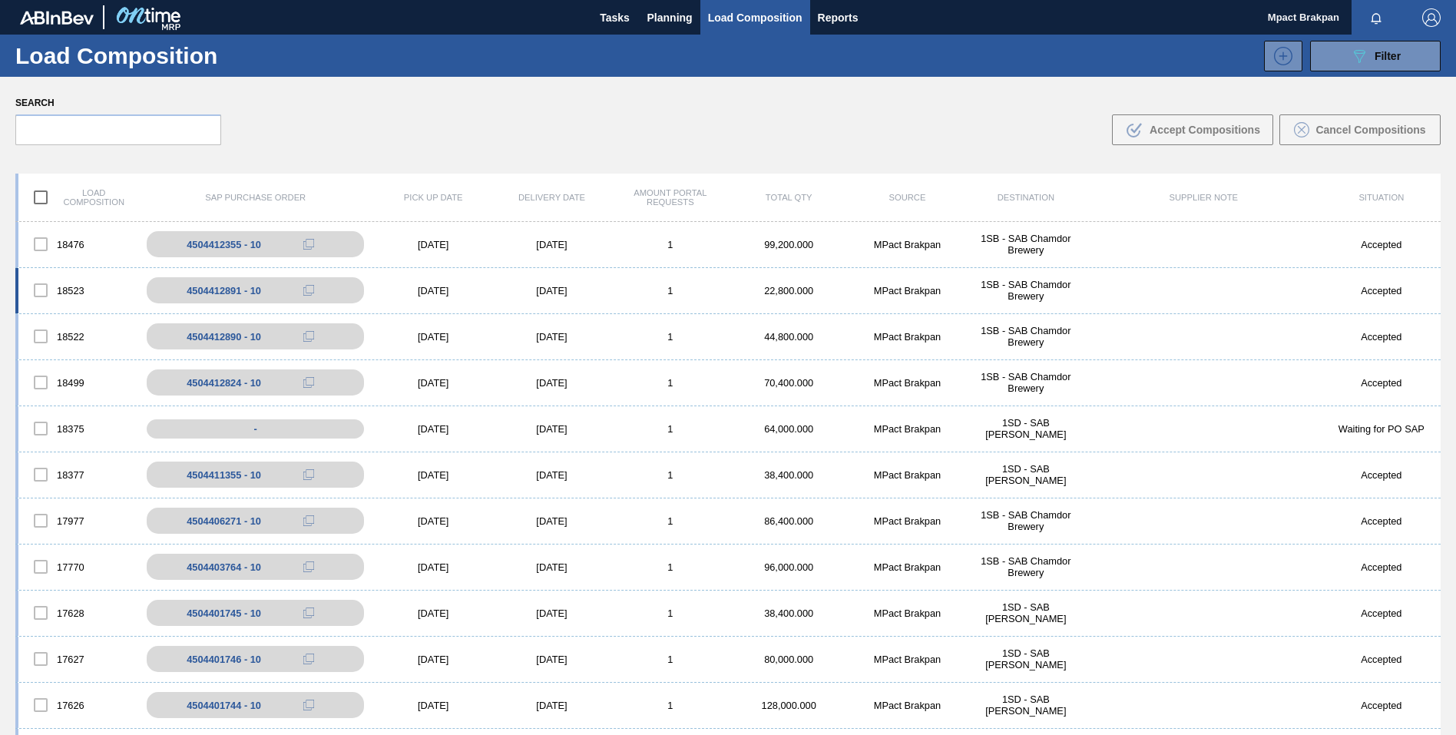
click at [421, 290] on div "[DATE]" at bounding box center [433, 291] width 118 height 12
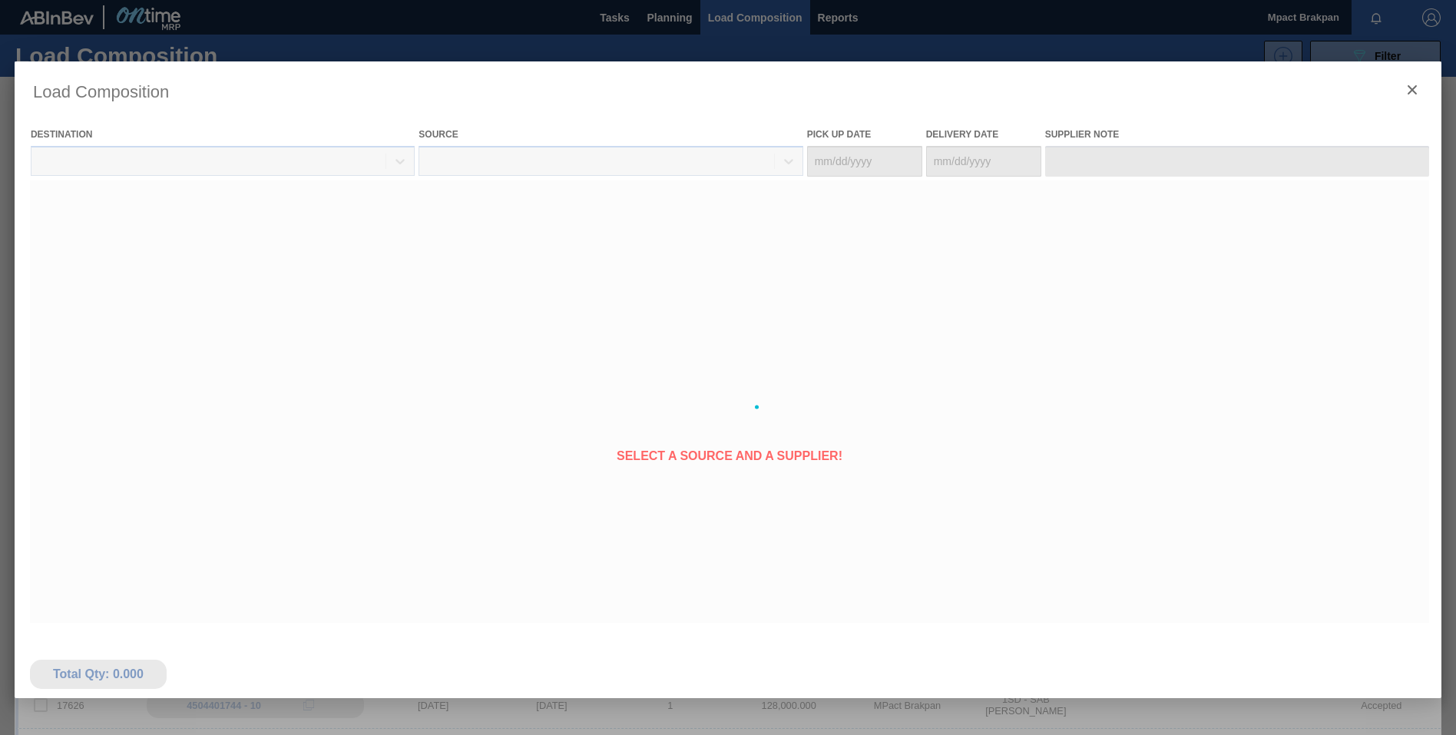
type Date "[DATE]"
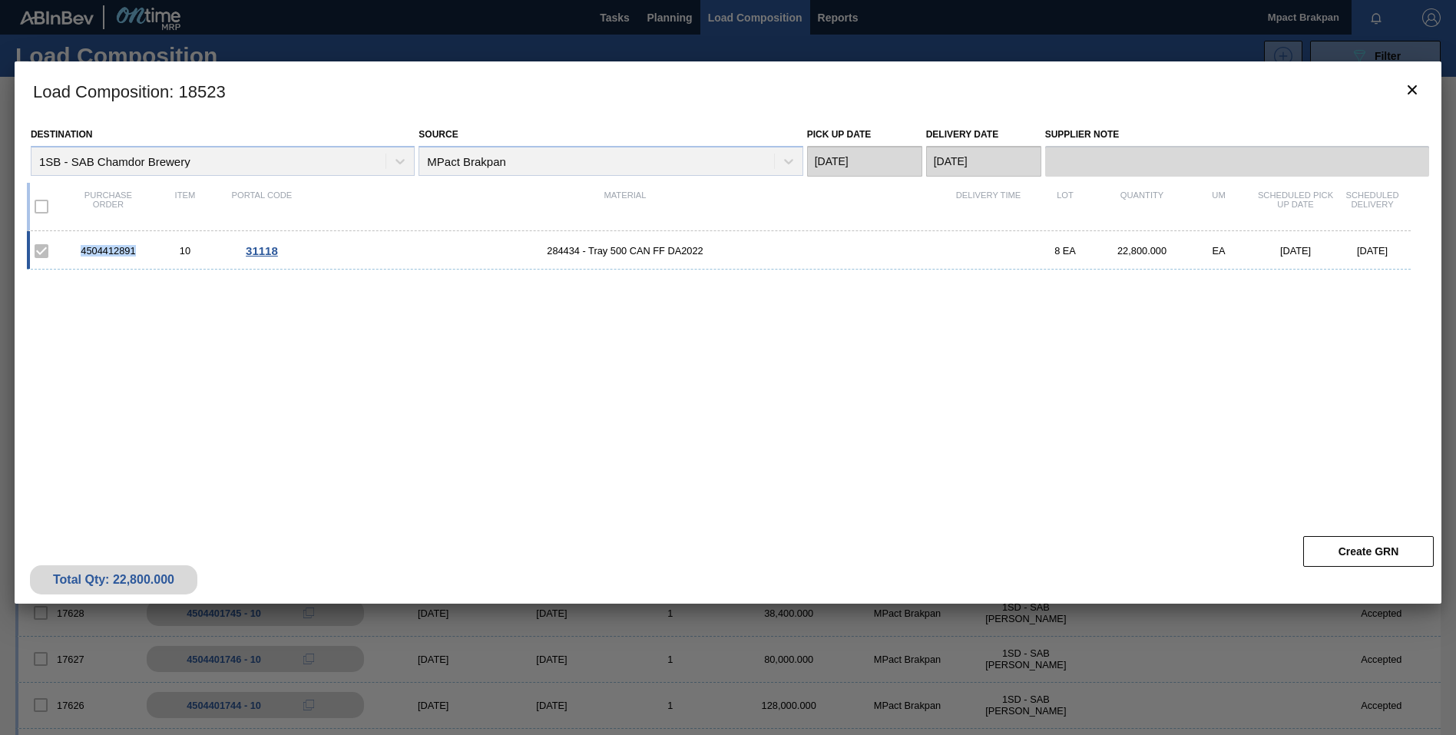
drag, startPoint x: 139, startPoint y: 250, endPoint x: 80, endPoint y: 249, distance: 59.2
click at [80, 249] on div "4504412891" at bounding box center [108, 251] width 77 height 12
copy div "4504412891"
click at [1409, 89] on icon "botão de ícone" at bounding box center [1412, 90] width 18 height 18
